Goal: Transaction & Acquisition: Purchase product/service

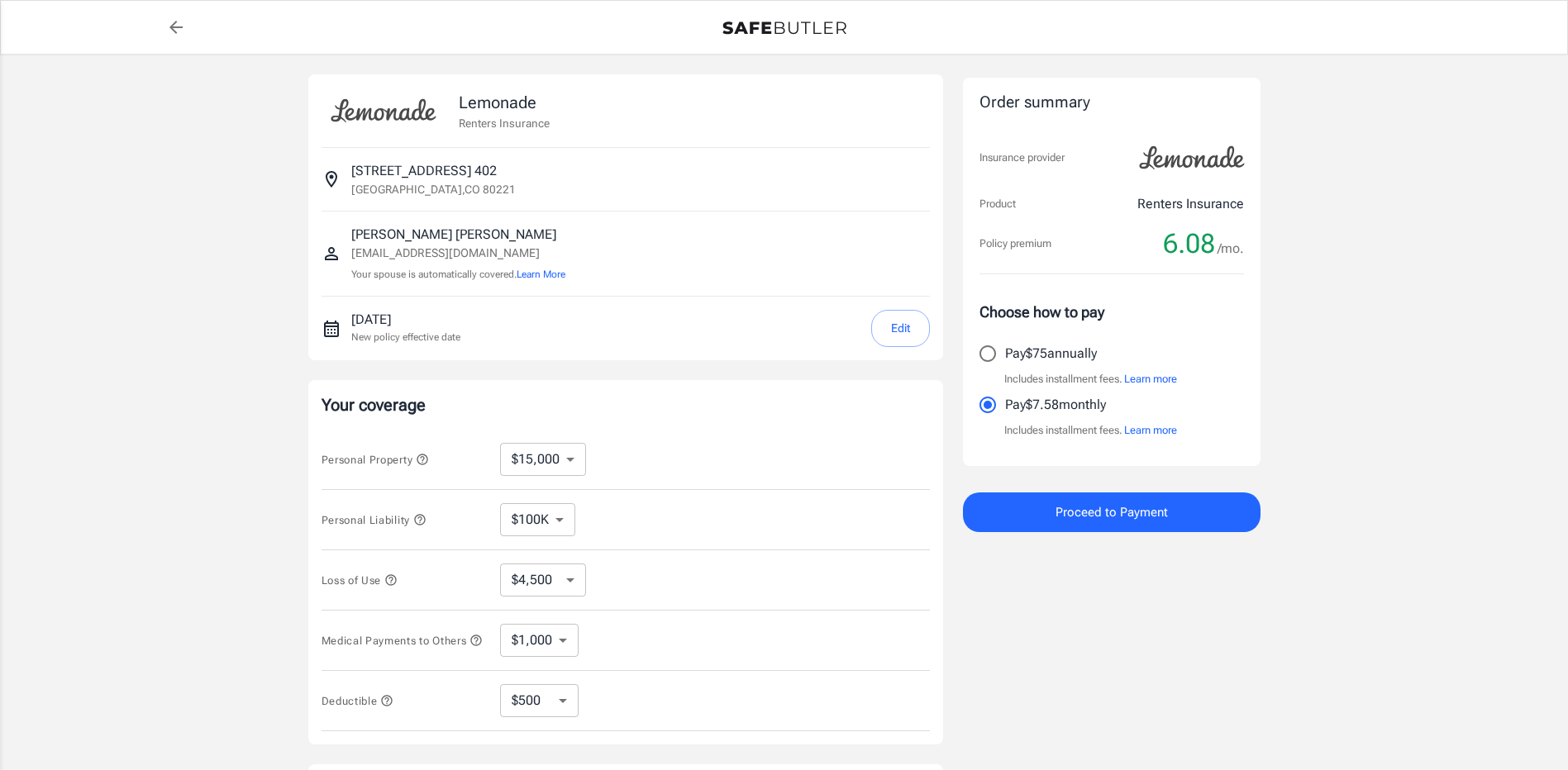
select select "15000"
select select "500"
click at [1141, 756] on div "Order summary Insurance provider Product Renters Insurance Policy premium 6.08 …" at bounding box center [1112, 494] width 298 height 840
click at [996, 353] on input "Pay $75 annually" at bounding box center [988, 353] width 35 height 35
radio input "true"
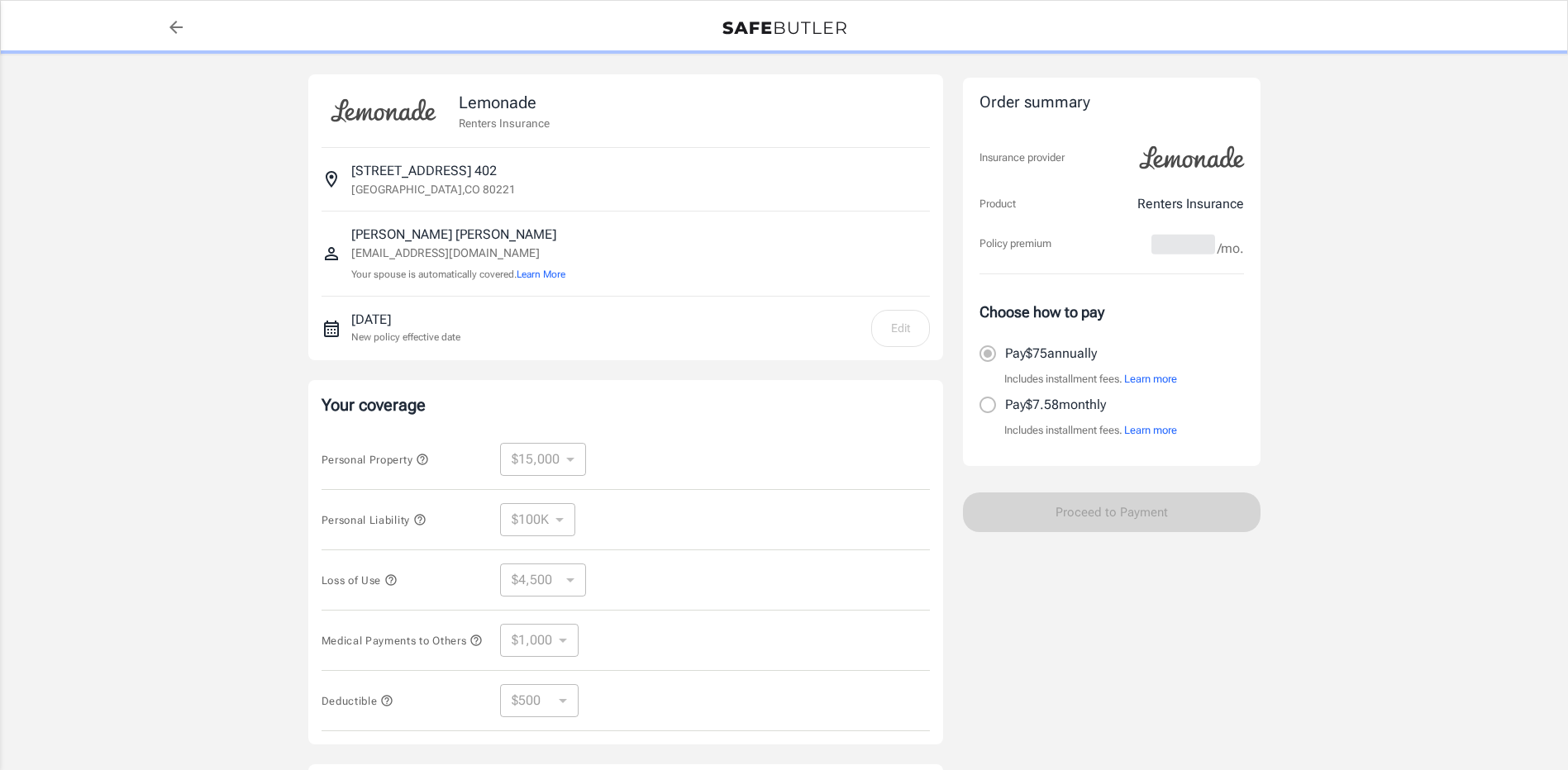
click at [1078, 609] on div "Order summary Insurance provider Product Renters Insurance Policy premium /mo. …" at bounding box center [1112, 494] width 298 height 840
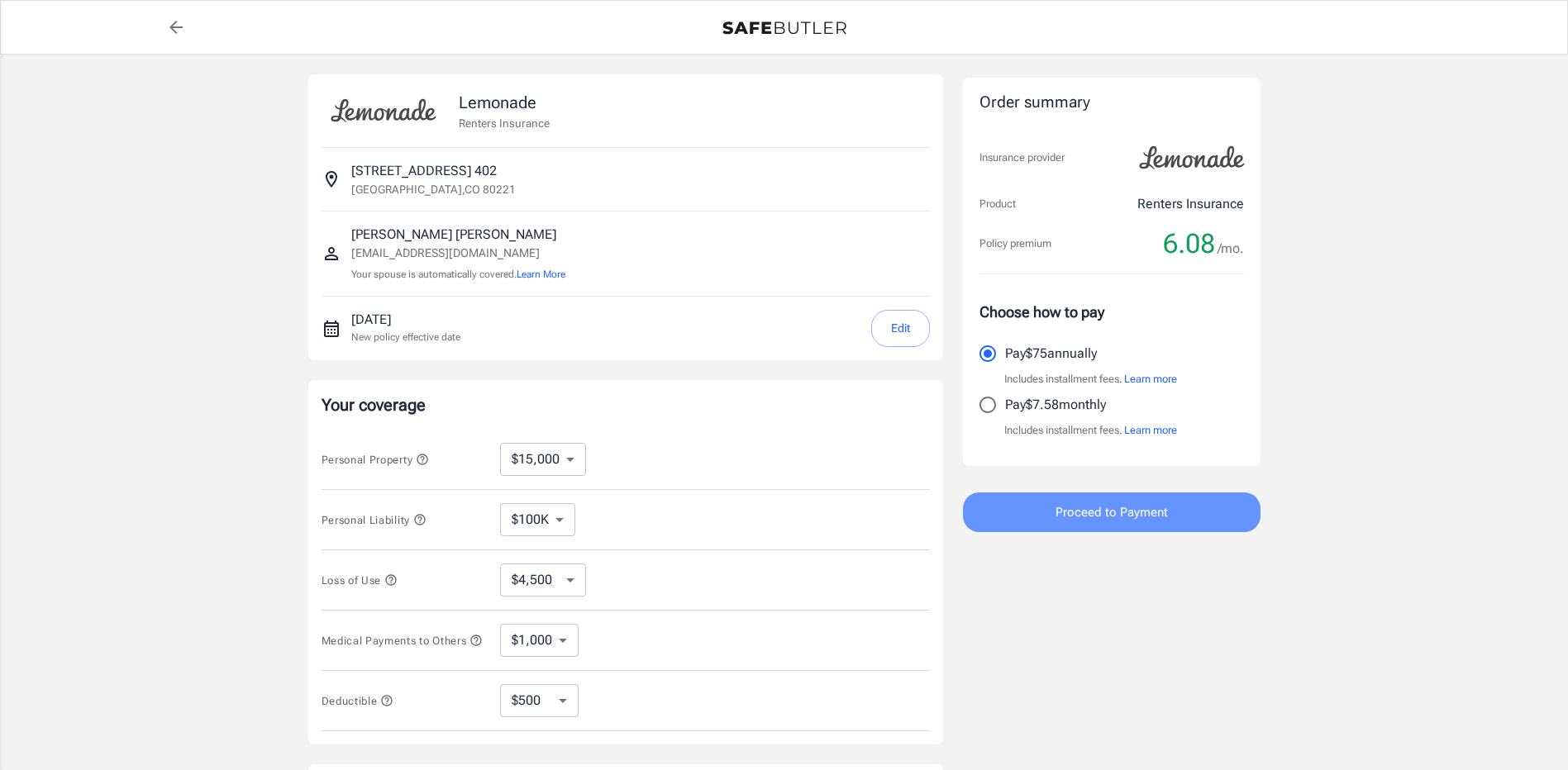
click at [1090, 513] on span "Proceed to Payment" at bounding box center [1113, 513] width 113 height 22
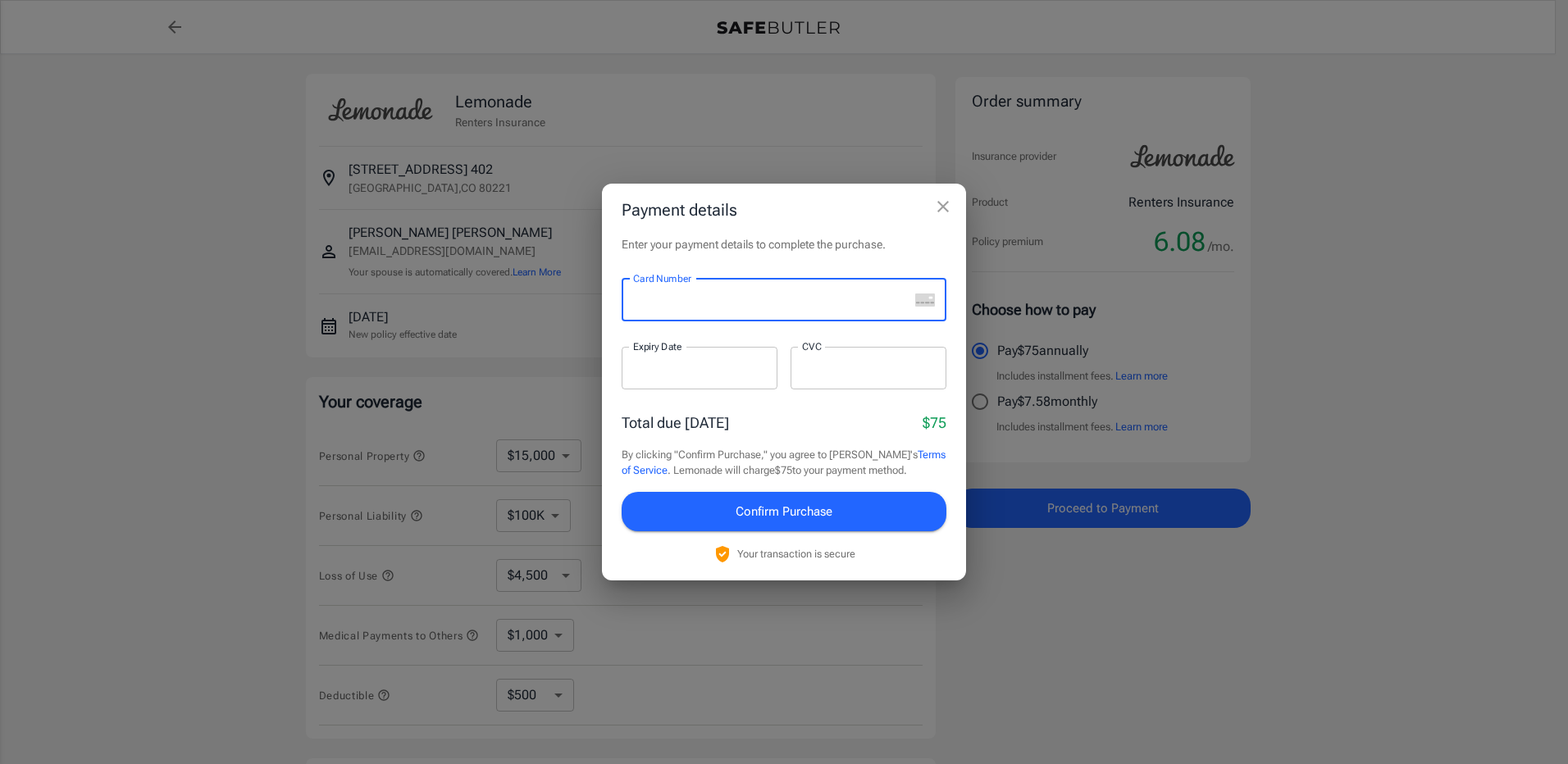
click at [772, 201] on h2 "Payment details" at bounding box center [784, 209] width 364 height 52
click at [709, 239] on p "Enter your payment details to complete the purchase." at bounding box center [784, 245] width 325 height 17
click at [666, 233] on h2 "Payment details" at bounding box center [784, 209] width 364 height 52
click at [721, 230] on h2 "Payment details" at bounding box center [784, 209] width 364 height 52
click at [696, 230] on h2 "Payment details" at bounding box center [784, 209] width 364 height 52
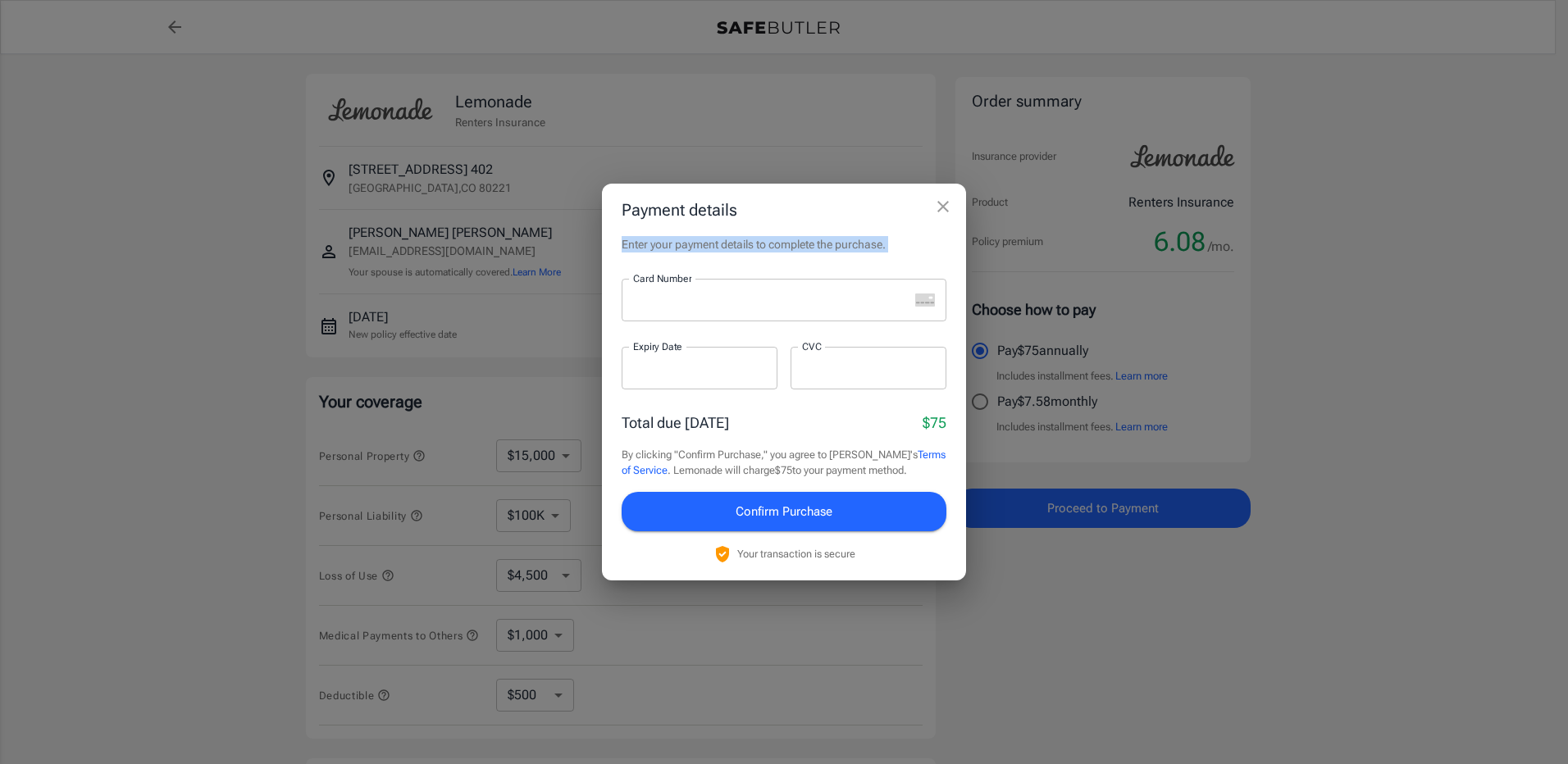
drag, startPoint x: 795, startPoint y: 215, endPoint x: 784, endPoint y: 287, distance: 72.8
click at [784, 287] on div "Payment details Enter your payment details to complete the purchase. Card Numbe…" at bounding box center [784, 382] width 364 height 397
drag, startPoint x: 784, startPoint y: 287, endPoint x: 748, endPoint y: 200, distance: 94.2
click at [748, 200] on h2 "Payment details" at bounding box center [784, 209] width 364 height 52
click at [737, 261] on div "Enter your payment details to complete the purchase. Card Number Card Number ​ …" at bounding box center [784, 409] width 364 height 345
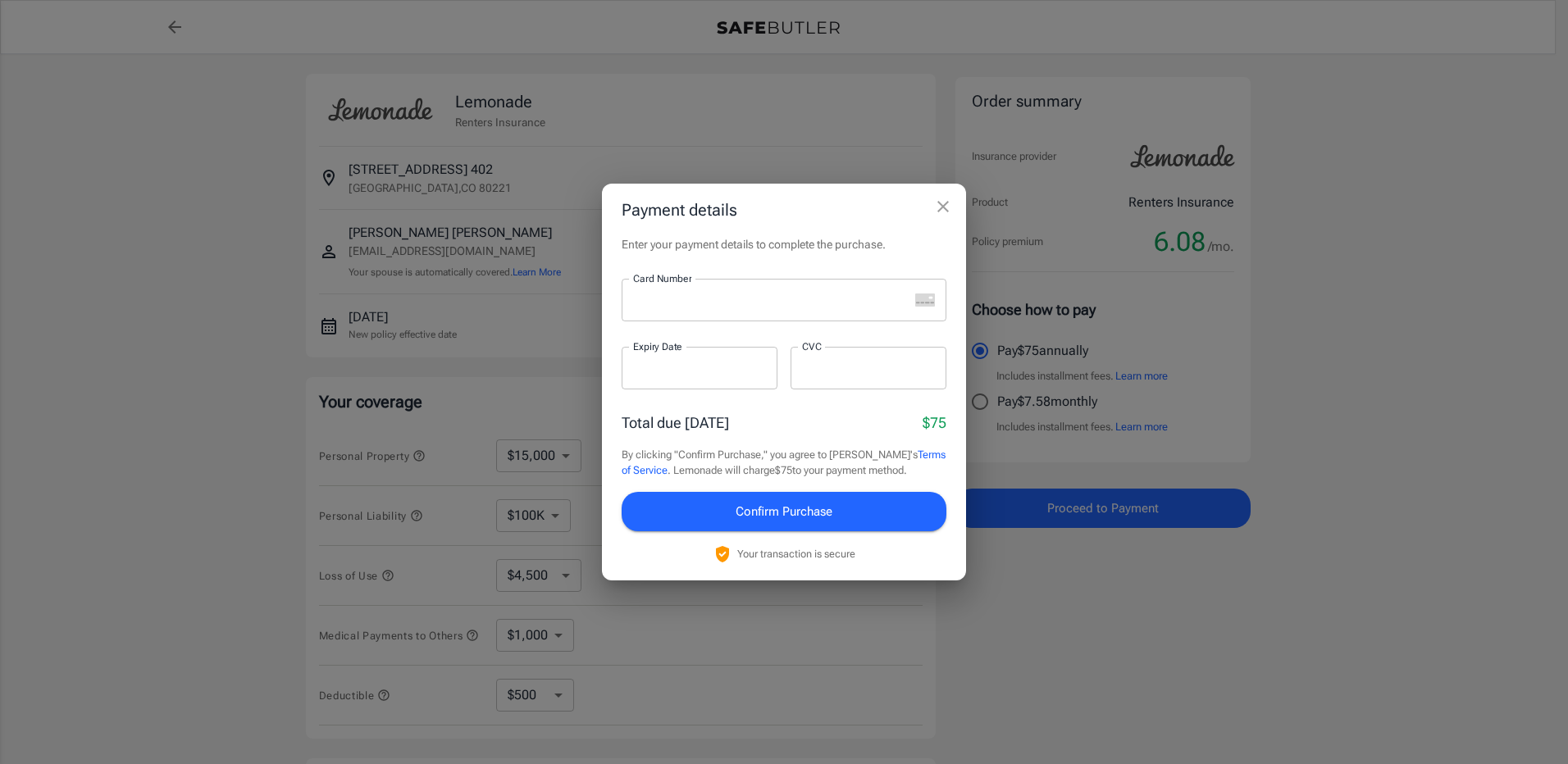
click at [736, 291] on div at bounding box center [765, 300] width 287 height 42
click at [779, 216] on h2 "Payment details" at bounding box center [784, 209] width 364 height 52
click at [775, 209] on h2 "Payment details" at bounding box center [784, 209] width 364 height 52
click at [751, 520] on span "Confirm Purchase" at bounding box center [784, 512] width 97 height 22
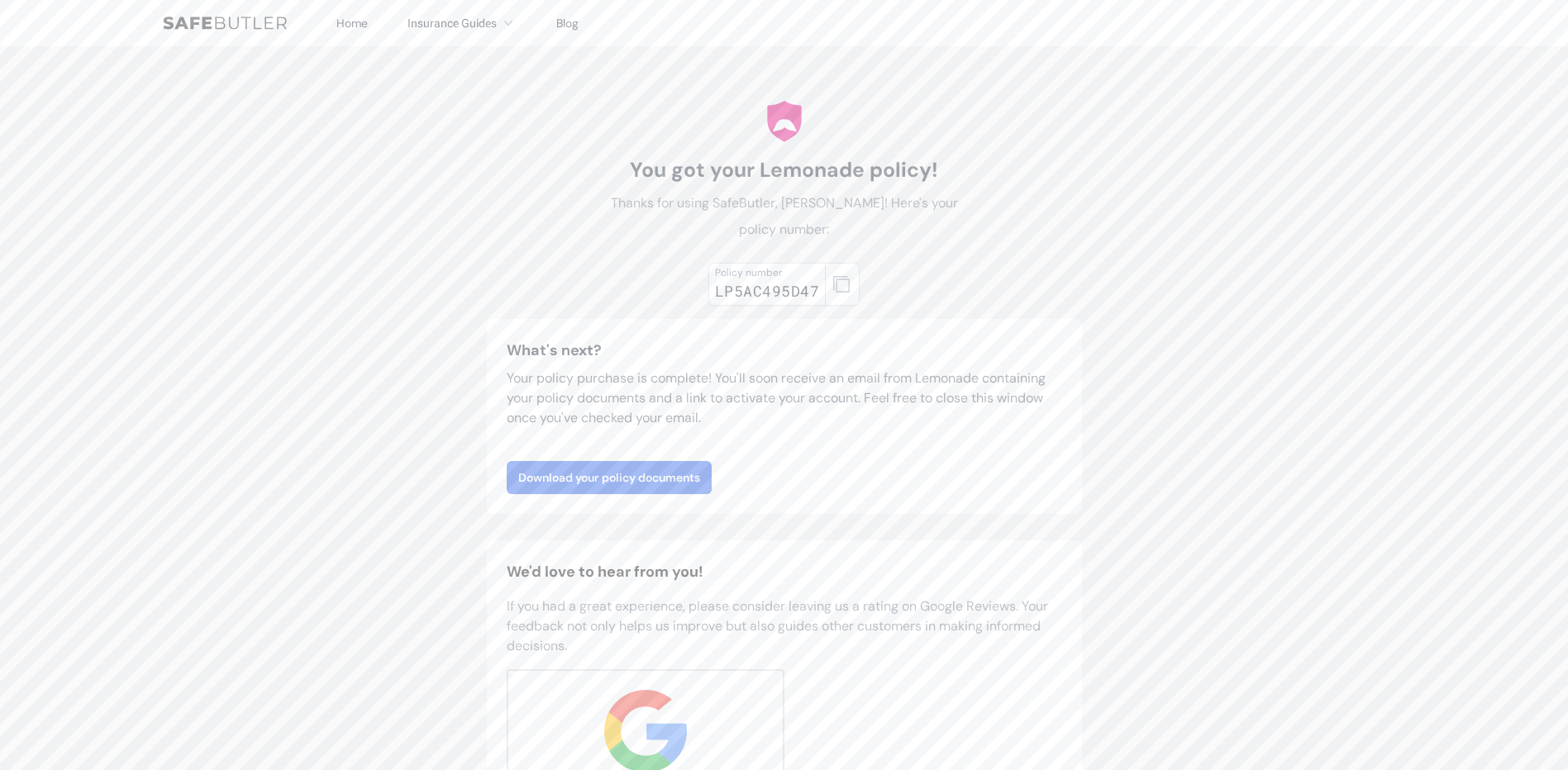
click at [1008, 244] on div "You got your Lemonade policy! Thanks for using SafeButler, [PERSON_NAME]! Here'…" at bounding box center [784, 494] width 635 height 895
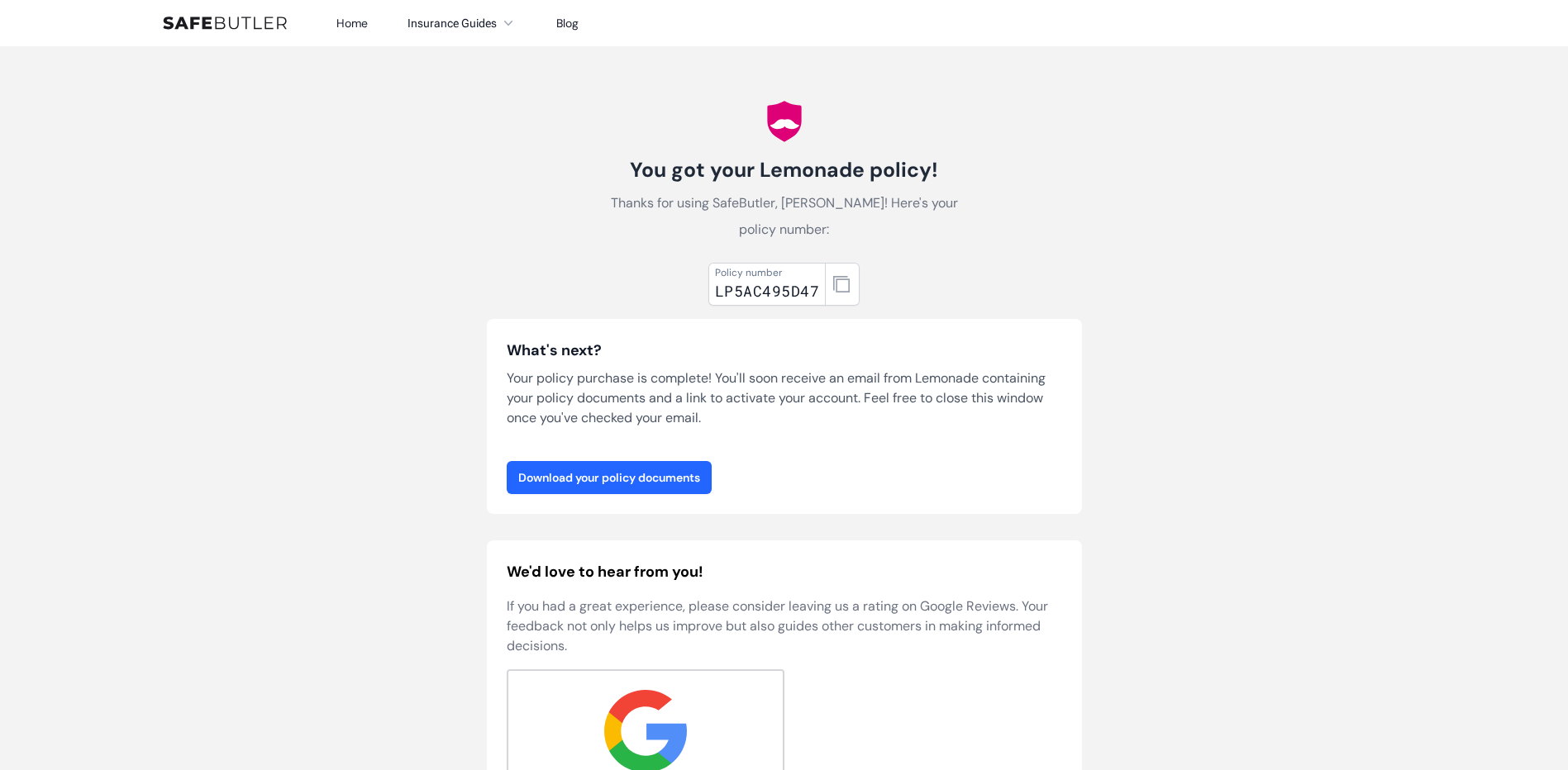
click at [671, 479] on link "Download your policy documents" at bounding box center [609, 477] width 205 height 33
click at [956, 331] on div "What's next? Your policy purchase is complete! You'll soon receive an email fro…" at bounding box center [784, 416] width 595 height 195
